Goal: Task Accomplishment & Management: Complete application form

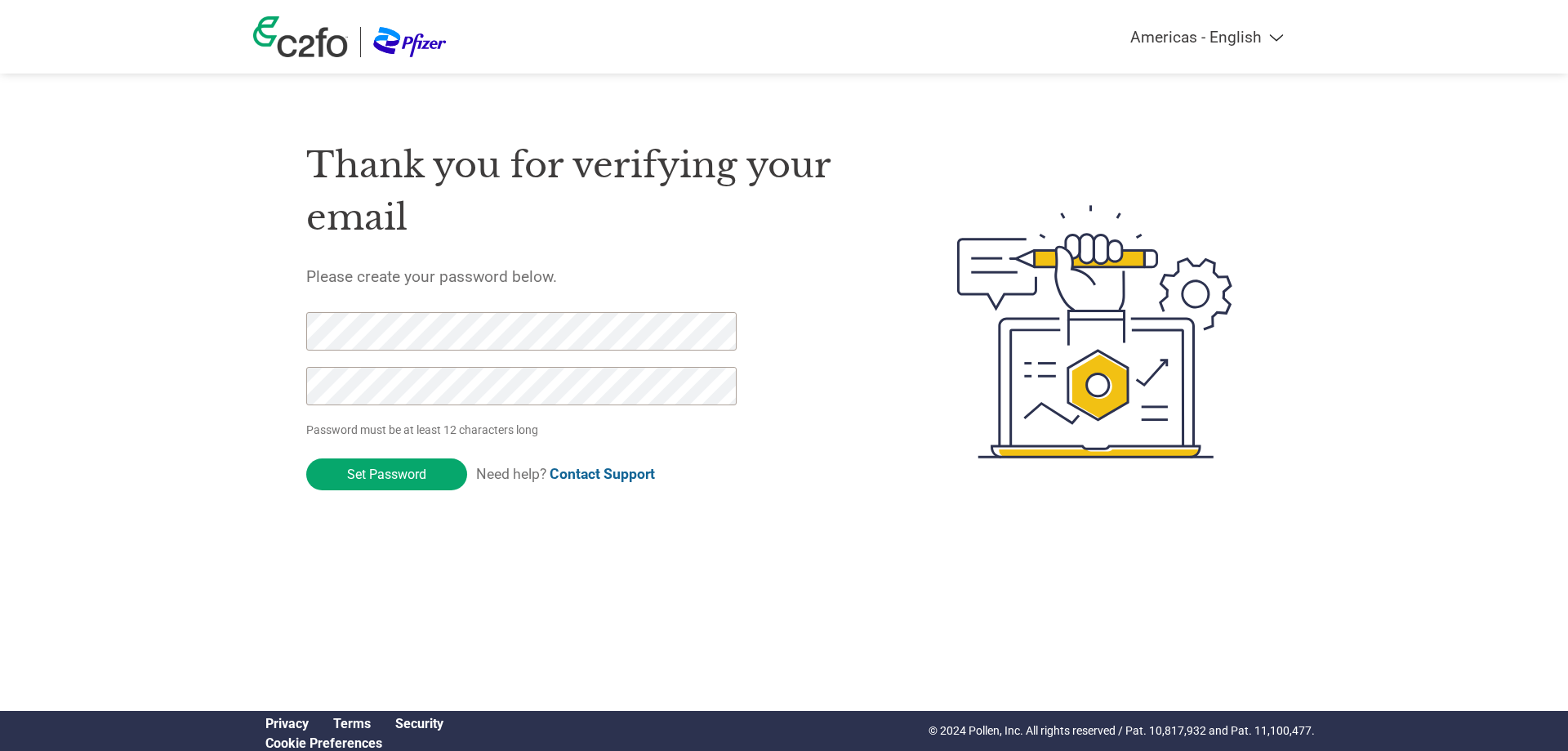
select select "en-[GEOGRAPHIC_DATA]"
click at [819, 511] on div "Thank you for verifying your email Please create your password below. Password …" at bounding box center [593, 332] width 573 height 433
click at [393, 472] on input "Set Password" at bounding box center [386, 474] width 160 height 32
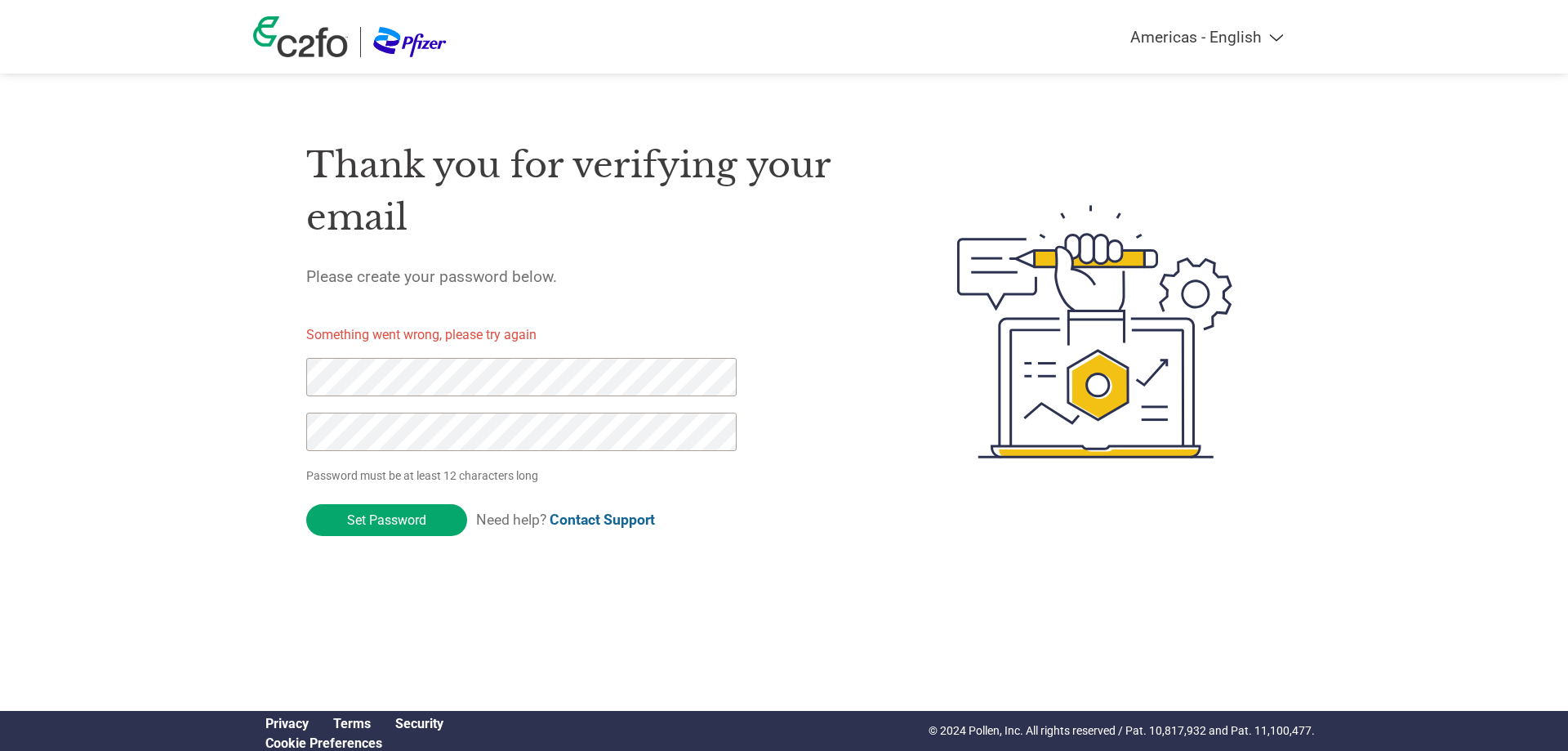
click at [399, 463] on div at bounding box center [512, 412] width 412 height 110
click at [405, 335] on p "Something went wrong, please try again" at bounding box center [535, 335] width 459 height 19
click at [581, 292] on div "Thank you for verifying your email Please create your password below. Something…" at bounding box center [593, 332] width 573 height 433
click at [756, 211] on h1 "Thank you for verifying your email" at bounding box center [593, 192] width 573 height 105
click at [1211, 207] on img at bounding box center [1095, 332] width 334 height 433
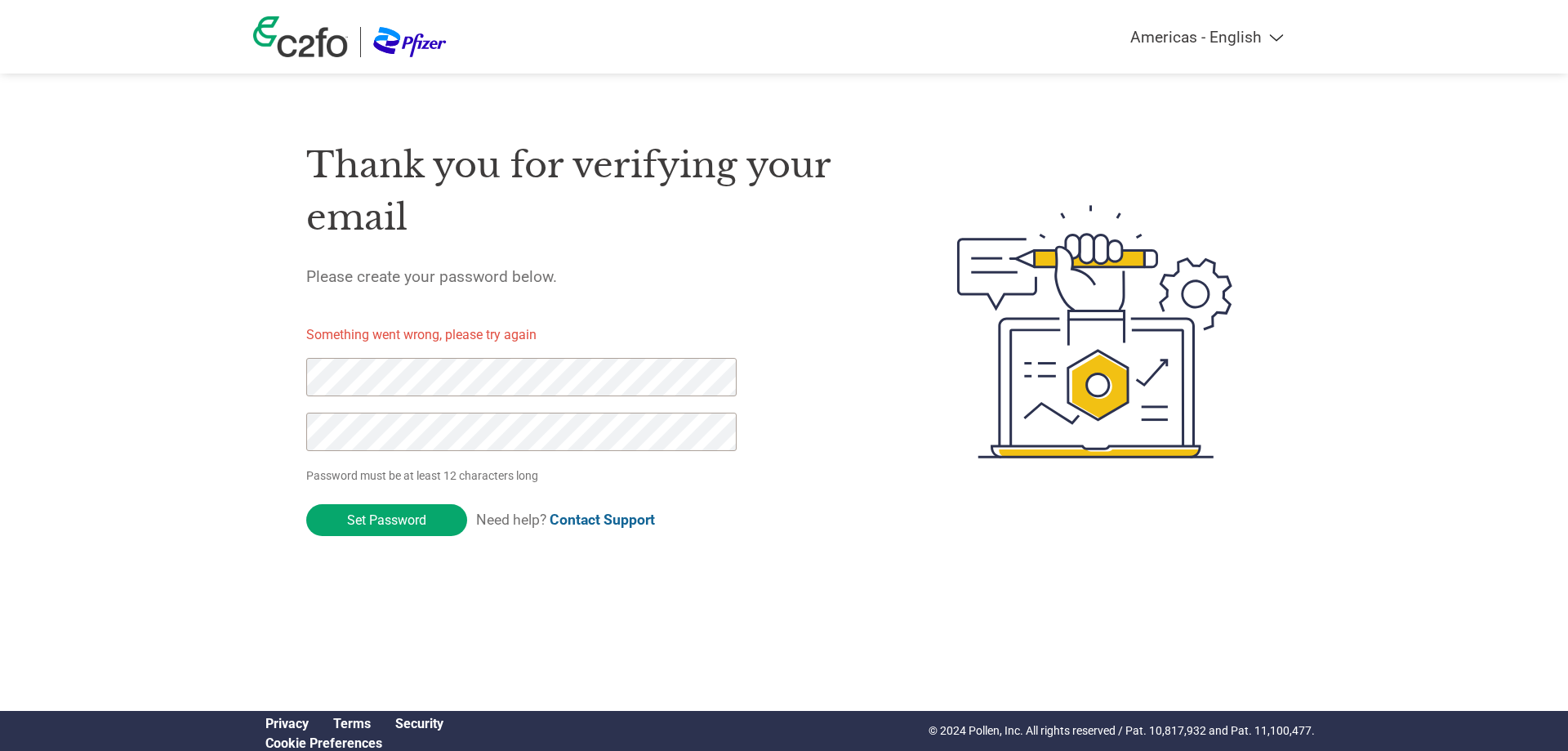
click at [1240, 39] on select "Americas - English Américas - Español [GEOGRAPHIC_DATA] - Português [GEOGRAPHIC…" at bounding box center [1104, 37] width 379 height 18
click at [1025, 28] on select "Americas - English Américas - Español [GEOGRAPHIC_DATA] - Português [GEOGRAPHIC…" at bounding box center [1104, 37] width 379 height 18
click at [722, 271] on h5 "Please create your password below." at bounding box center [593, 276] width 573 height 18
